Goal: Task Accomplishment & Management: Manage account settings

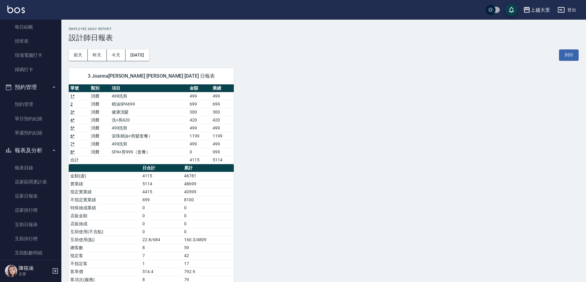
scroll to position [61, 0]
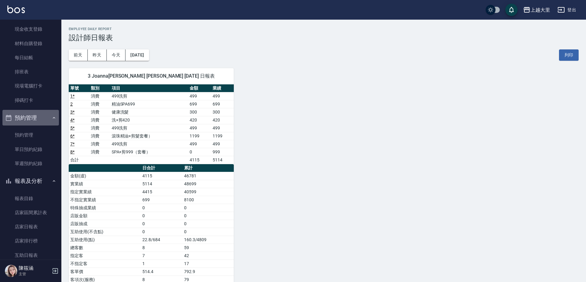
click at [38, 120] on button "預約管理" at bounding box center [30, 118] width 56 height 16
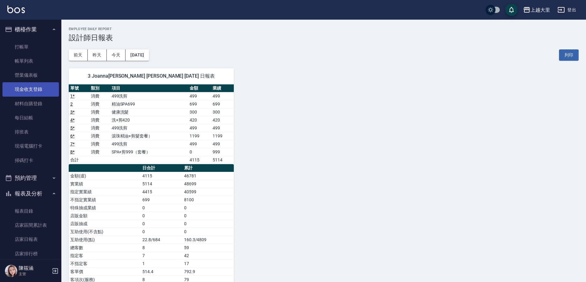
scroll to position [0, 0]
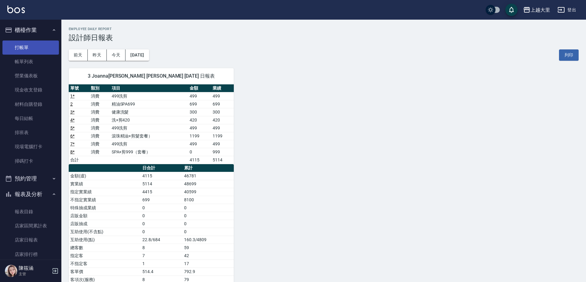
click at [41, 45] on link "打帳單" at bounding box center [30, 48] width 56 height 14
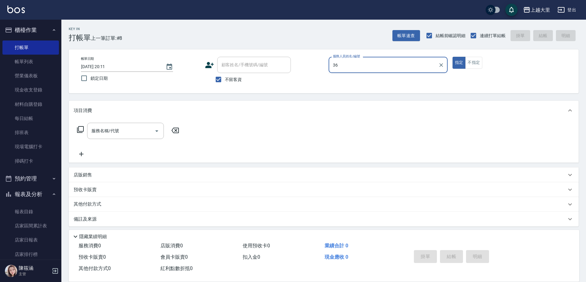
type input "36"
click at [453, 57] on button "指定" at bounding box center [459, 63] width 13 height 12
type button "true"
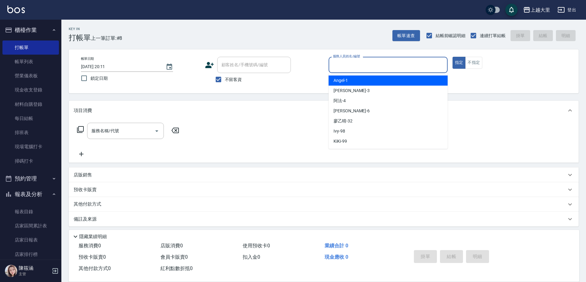
click at [418, 70] on input "服務人員姓名/編號" at bounding box center [389, 65] width 114 height 11
type input "[PERSON_NAME]-3"
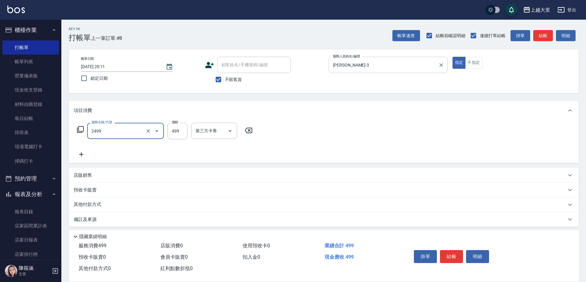
type input "499洗剪(2499)"
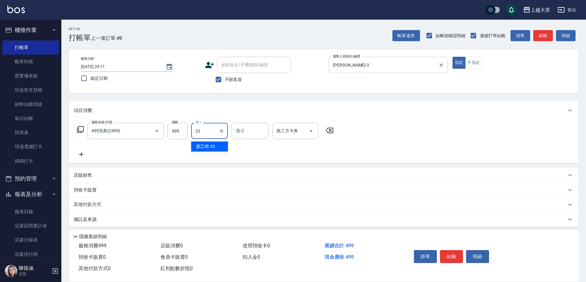
type input "[PERSON_NAME]-32"
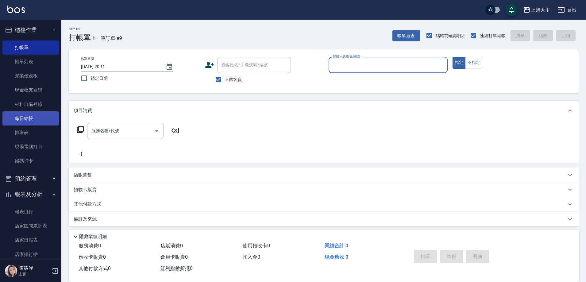
click at [26, 124] on link "每日結帳" at bounding box center [30, 118] width 56 height 14
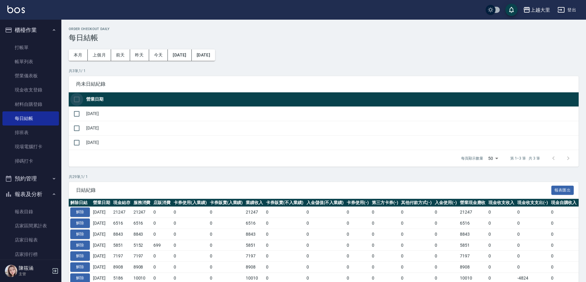
click at [78, 101] on input "checkbox" at bounding box center [76, 99] width 13 height 13
checkbox input "true"
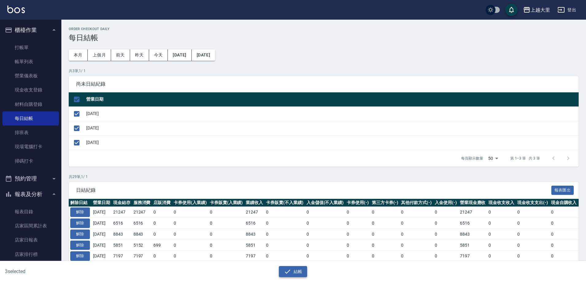
click at [296, 269] on button "結帳" at bounding box center [293, 271] width 29 height 11
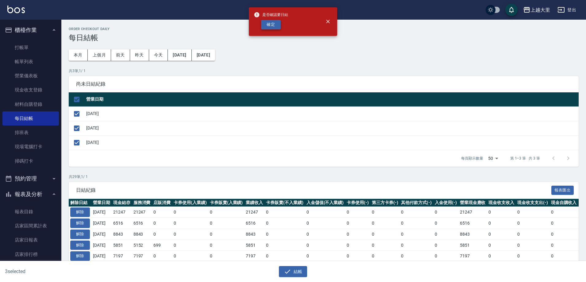
click at [272, 27] on button "確定" at bounding box center [271, 25] width 20 height 10
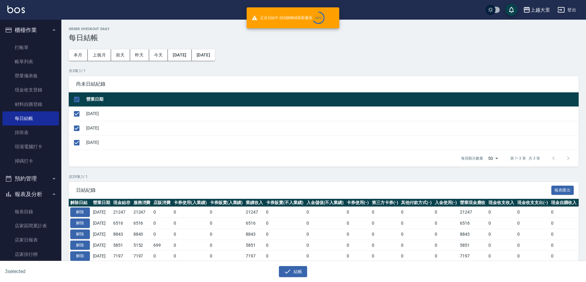
checkbox input "false"
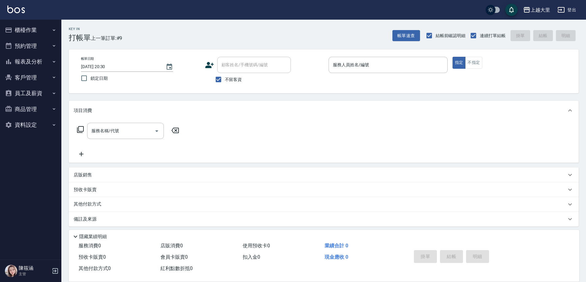
click at [32, 266] on h5 "陳筱涵" at bounding box center [34, 268] width 31 height 6
